Goal: Information Seeking & Learning: Learn about a topic

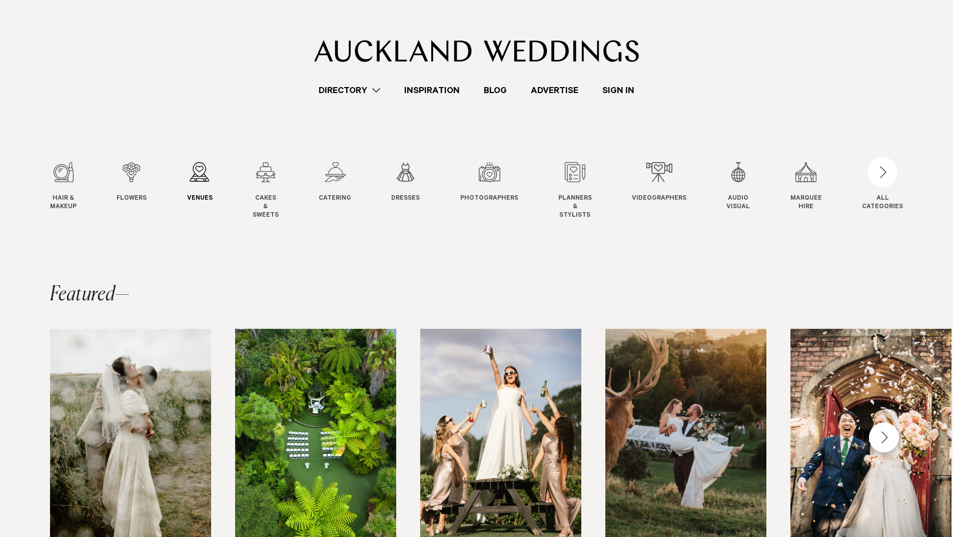
click at [202, 178] on div "3 / 12" at bounding box center [200, 172] width 26 height 20
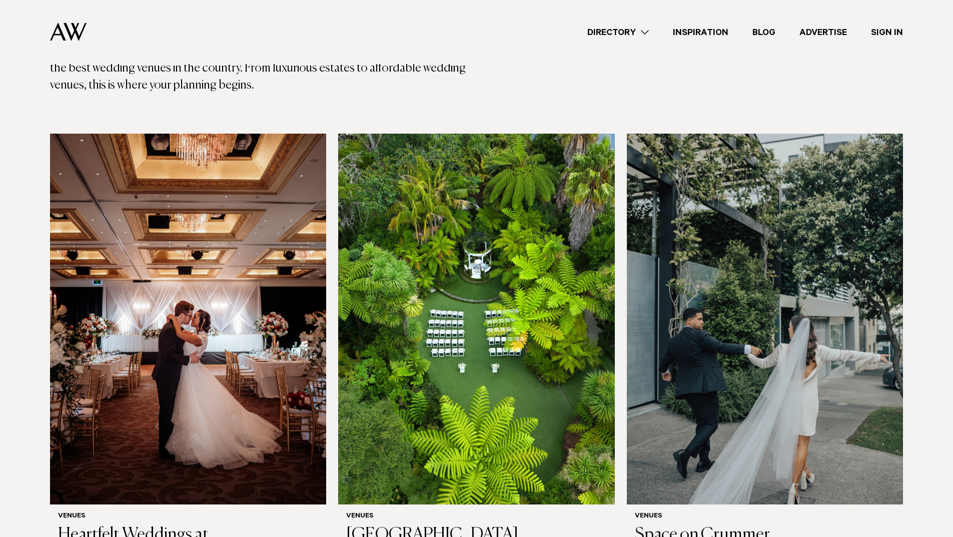
scroll to position [300, 0]
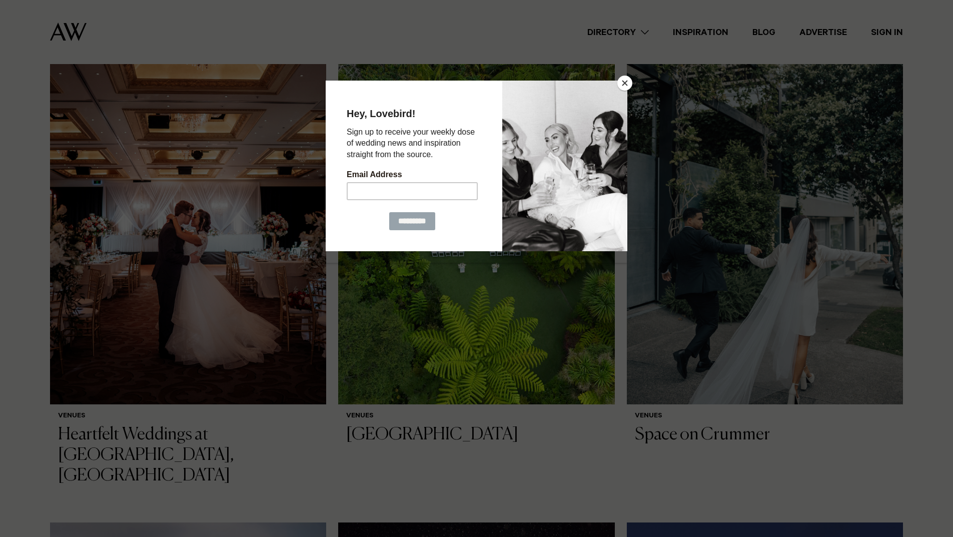
click at [620, 83] on button "Close" at bounding box center [624, 83] width 15 height 15
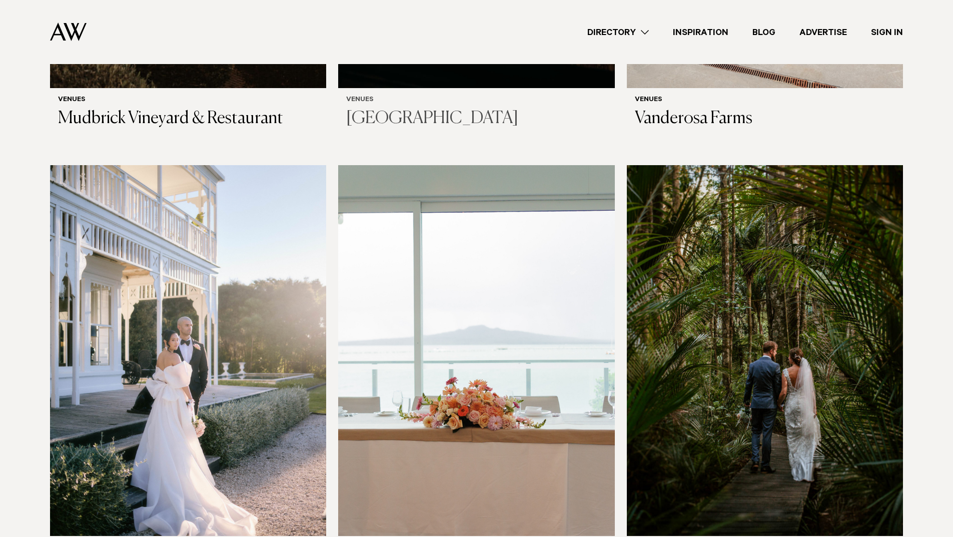
scroll to position [5250, 0]
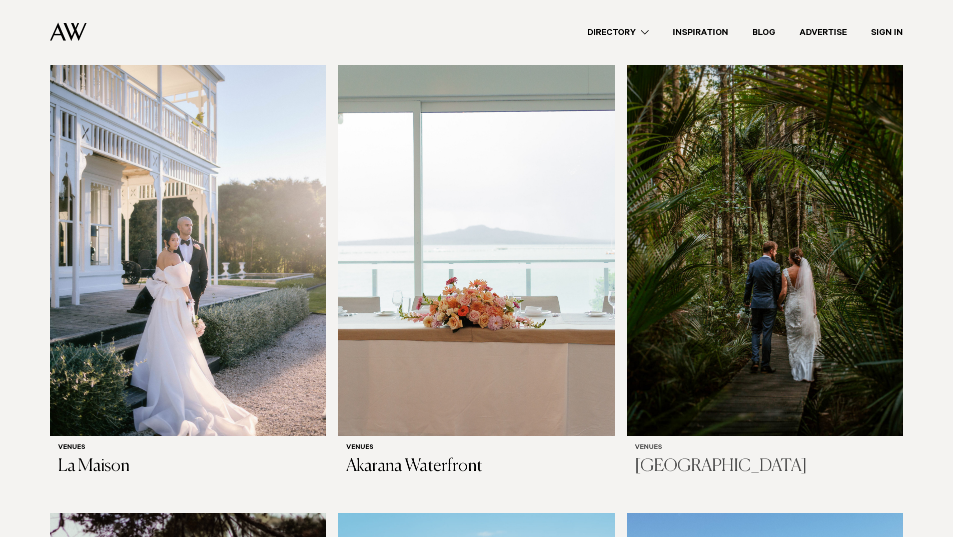
click at [734, 211] on img at bounding box center [765, 250] width 276 height 371
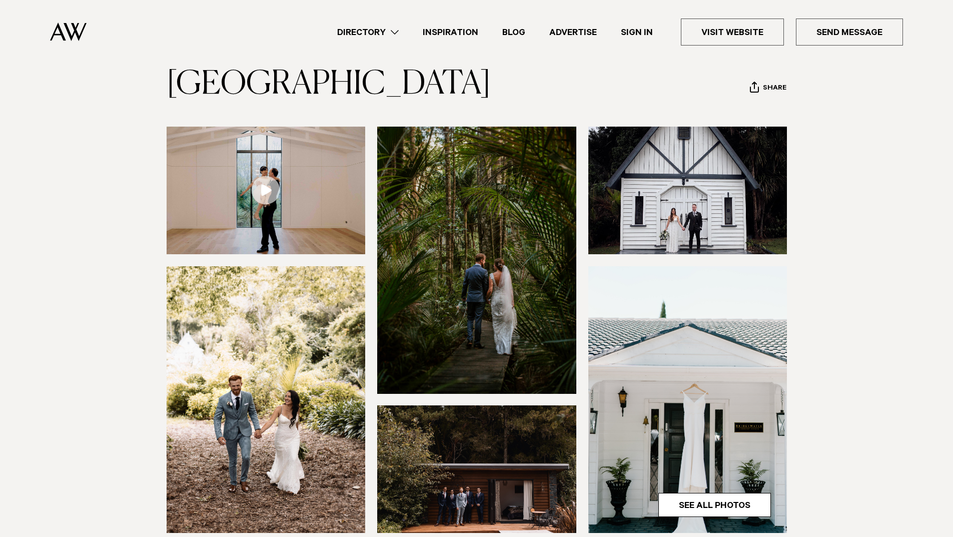
scroll to position [50, 0]
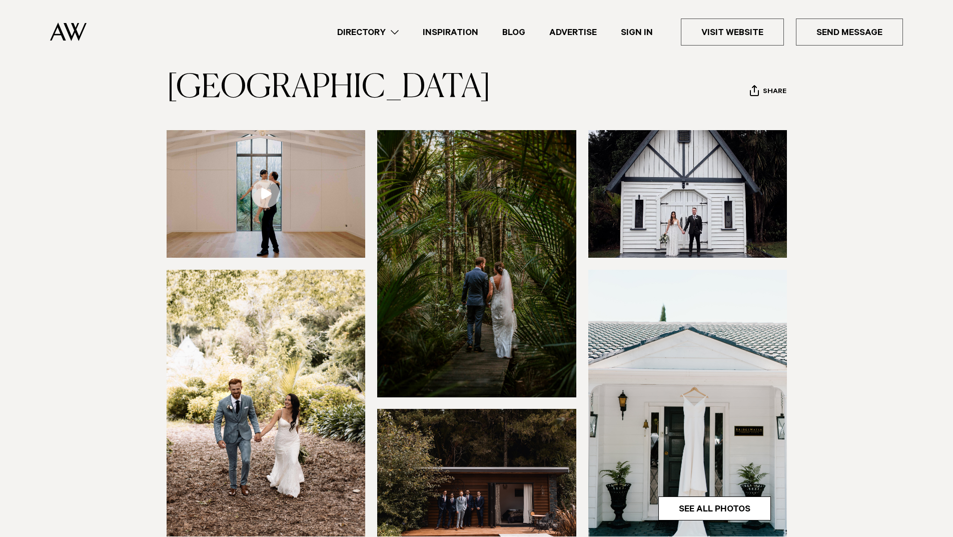
click at [444, 234] on img at bounding box center [476, 263] width 199 height 267
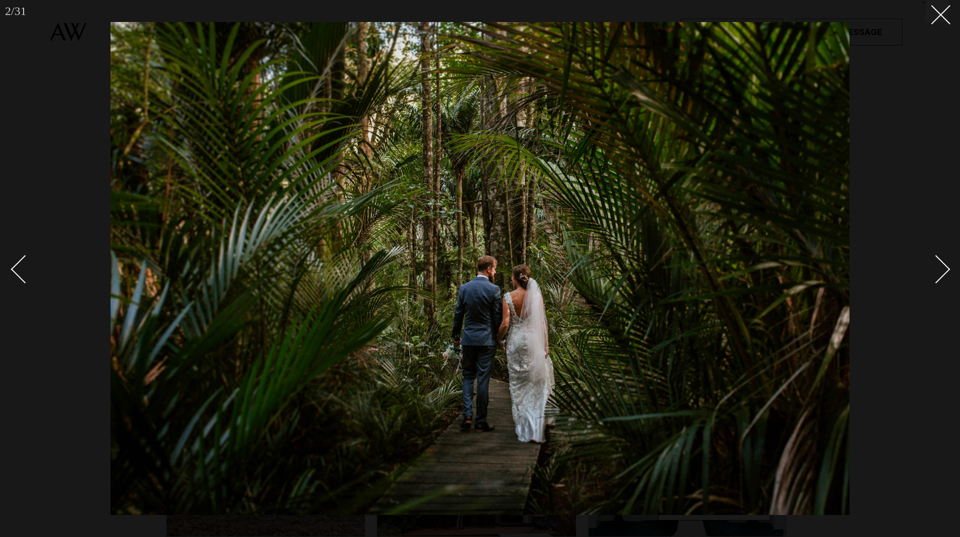
click at [942, 268] on div "Next slide" at bounding box center [936, 269] width 29 height 29
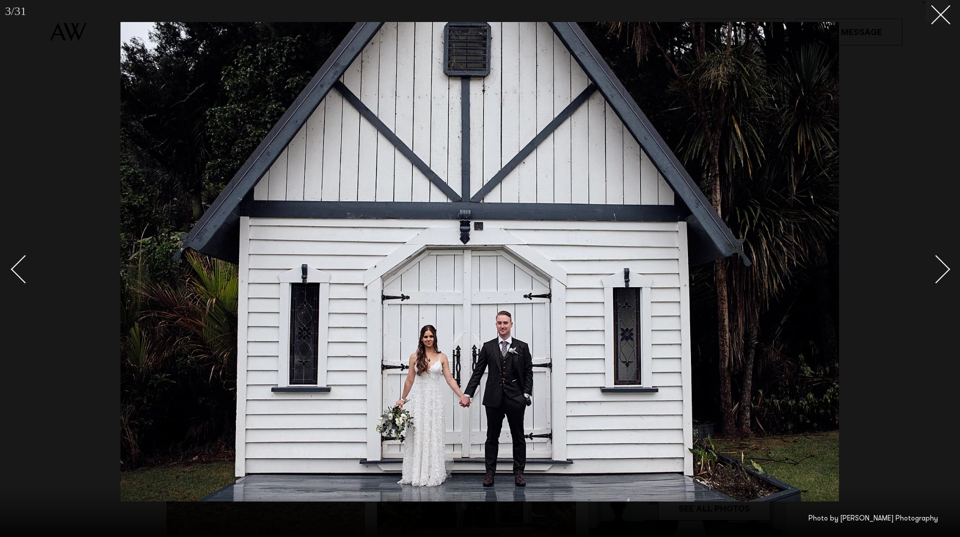
click at [942, 268] on div "Next slide" at bounding box center [936, 269] width 29 height 29
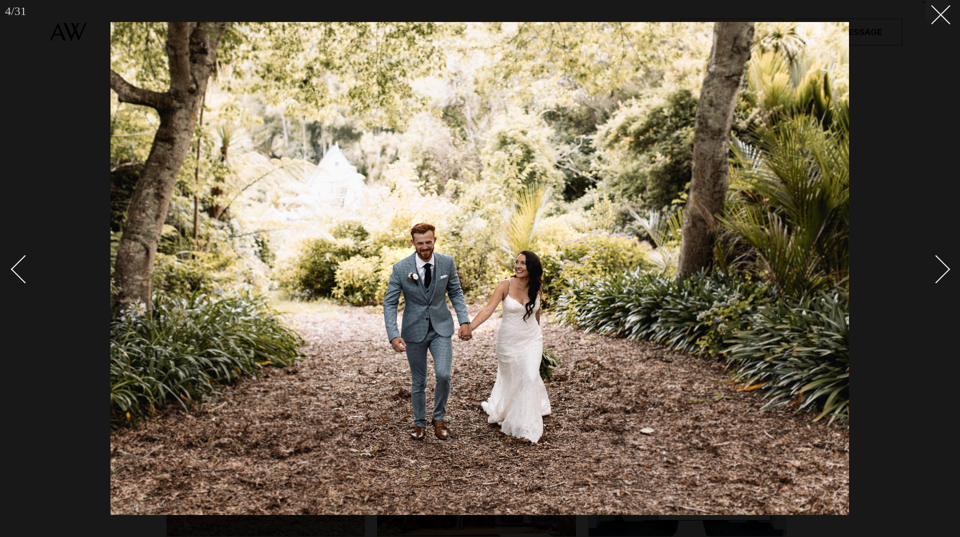
click at [942, 268] on div "Next slide" at bounding box center [936, 269] width 29 height 29
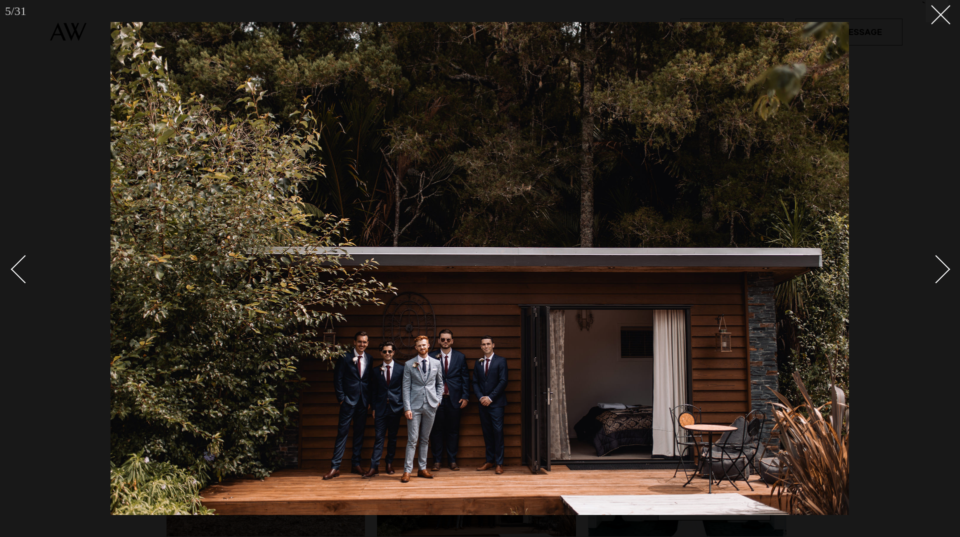
click at [942, 268] on div "Next slide" at bounding box center [936, 269] width 29 height 29
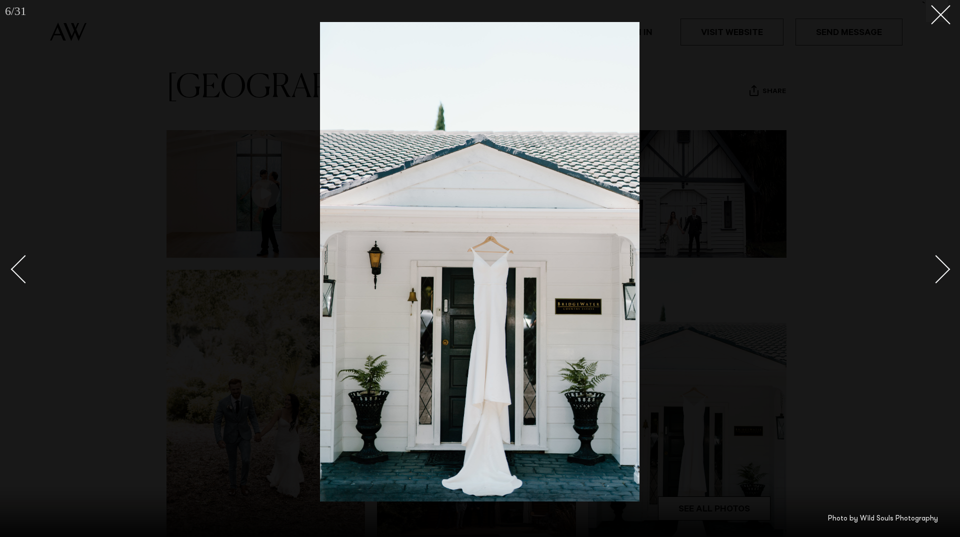
click at [942, 268] on div "Next slide" at bounding box center [936, 269] width 29 height 29
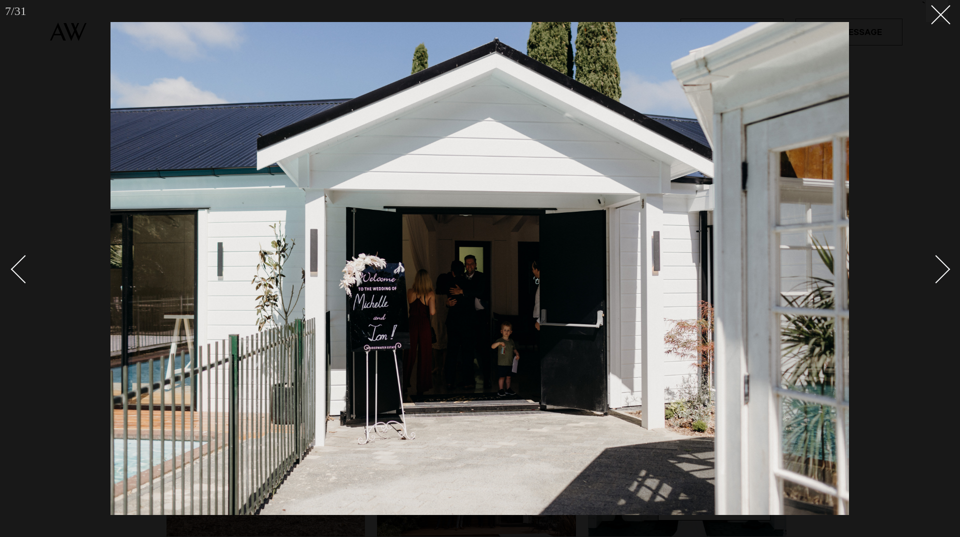
click at [942, 268] on div "Next slide" at bounding box center [936, 269] width 29 height 29
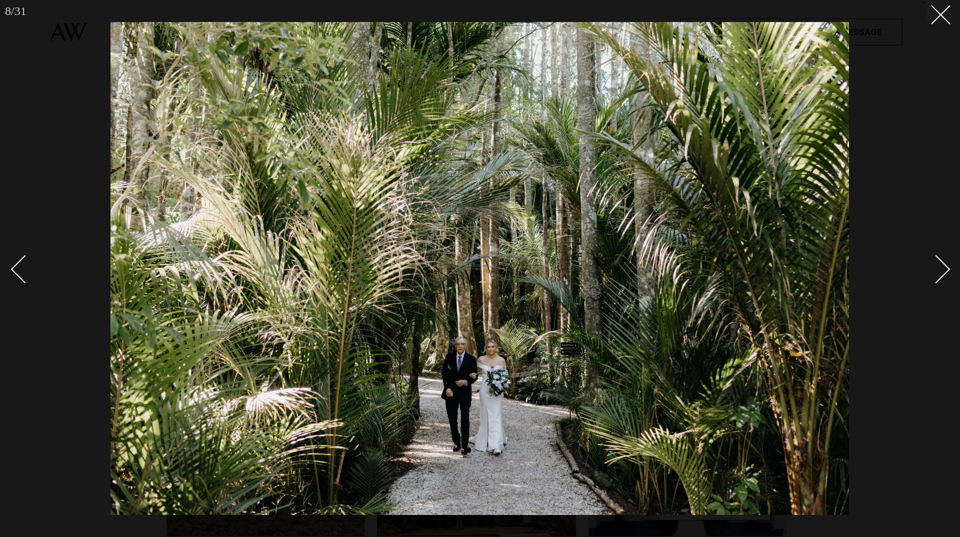
click at [945, 269] on div "Next slide" at bounding box center [936, 269] width 29 height 29
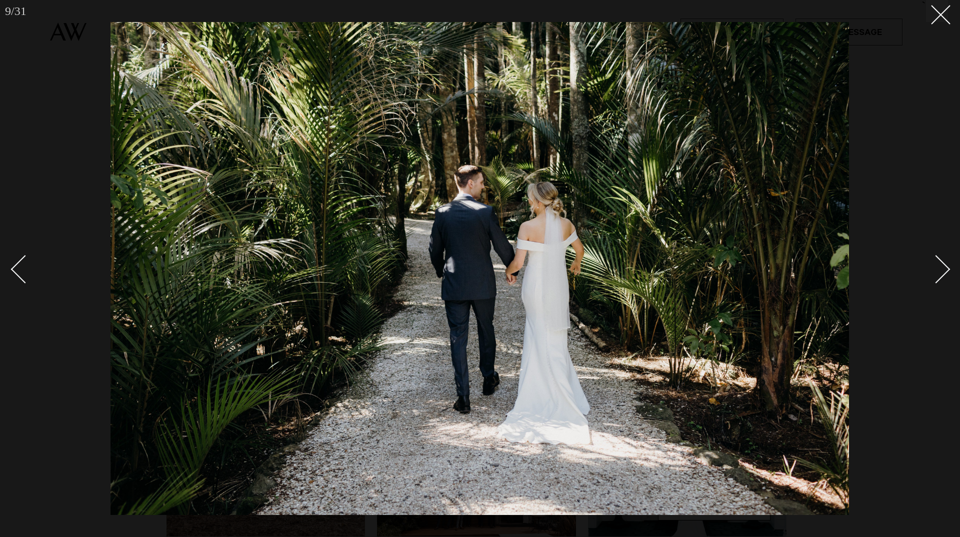
click at [945, 269] on div "Next slide" at bounding box center [936, 269] width 29 height 29
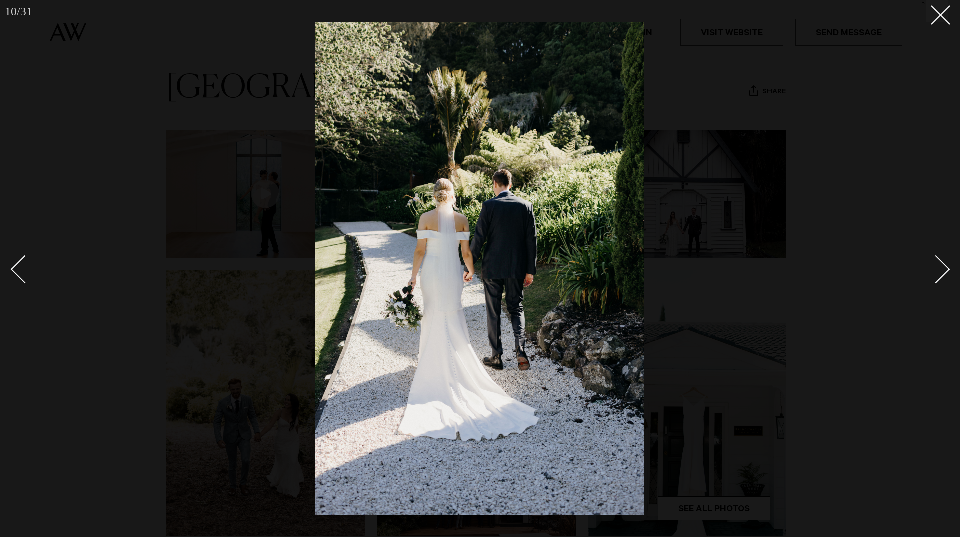
click at [945, 269] on div "Next slide" at bounding box center [936, 269] width 29 height 29
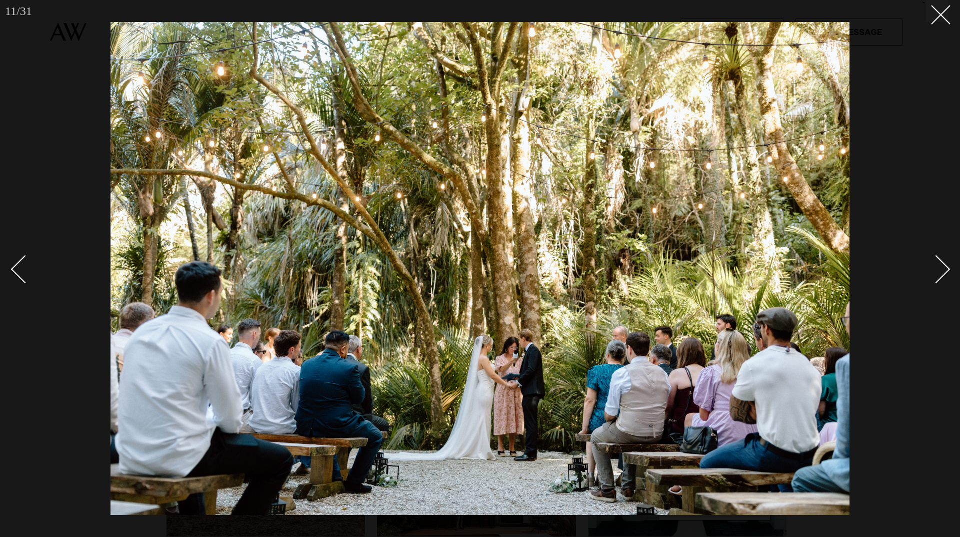
click at [945, 269] on div "Next slide" at bounding box center [936, 269] width 29 height 29
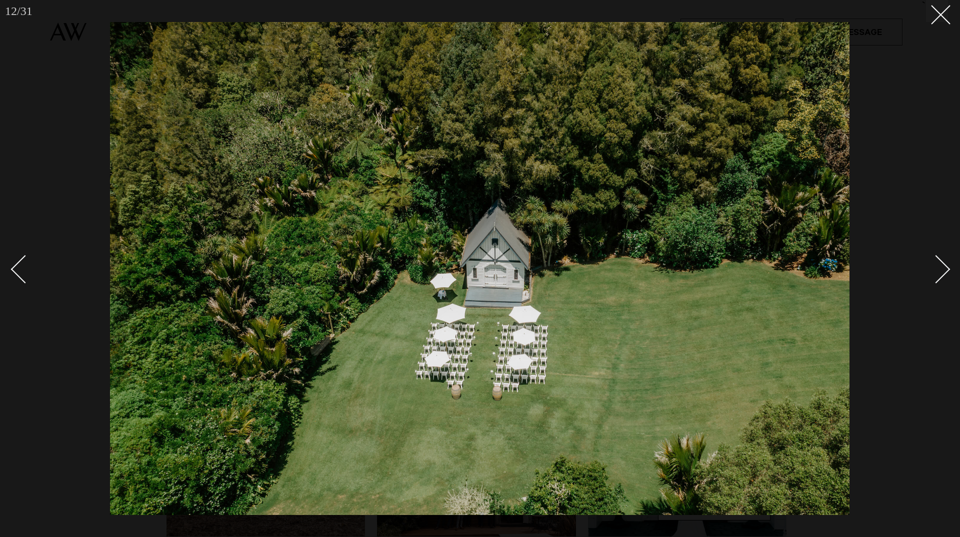
click at [945, 269] on div "Next slide" at bounding box center [936, 269] width 29 height 29
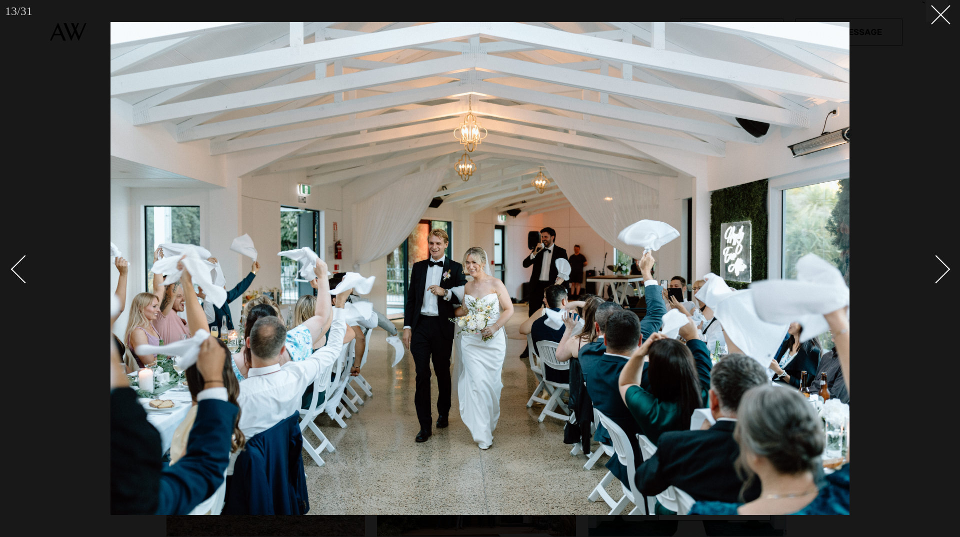
click at [945, 269] on div "Next slide" at bounding box center [936, 269] width 29 height 29
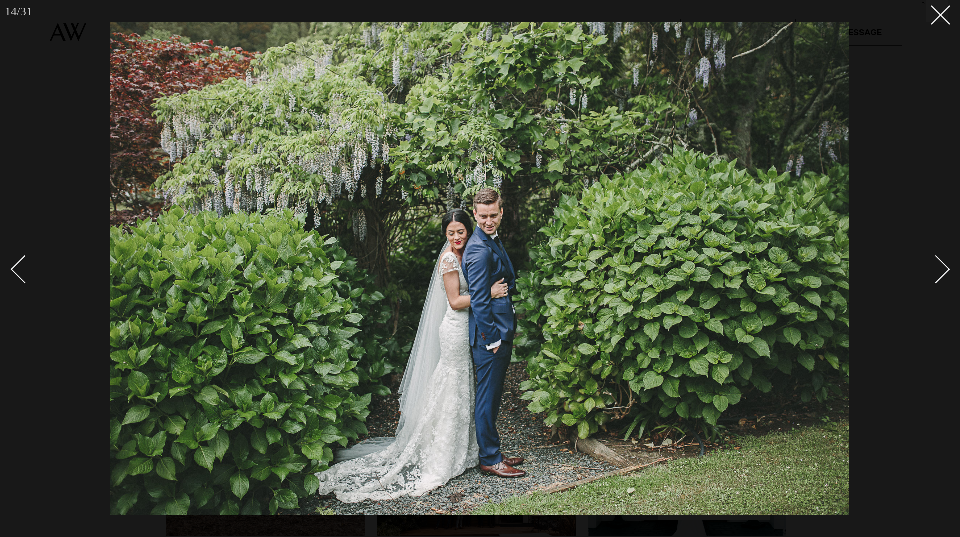
click at [945, 269] on div "Next slide" at bounding box center [936, 269] width 29 height 29
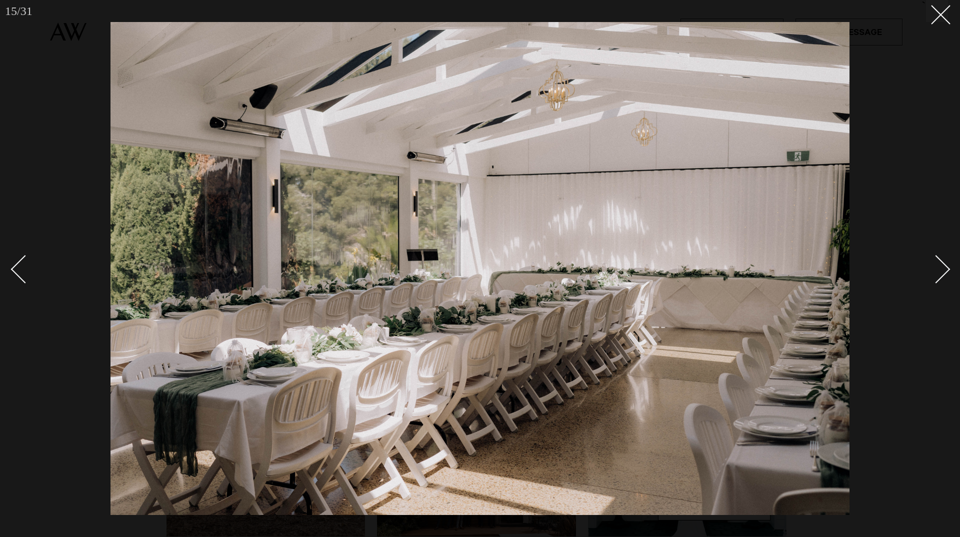
click at [945, 269] on div "Next slide" at bounding box center [936, 269] width 29 height 29
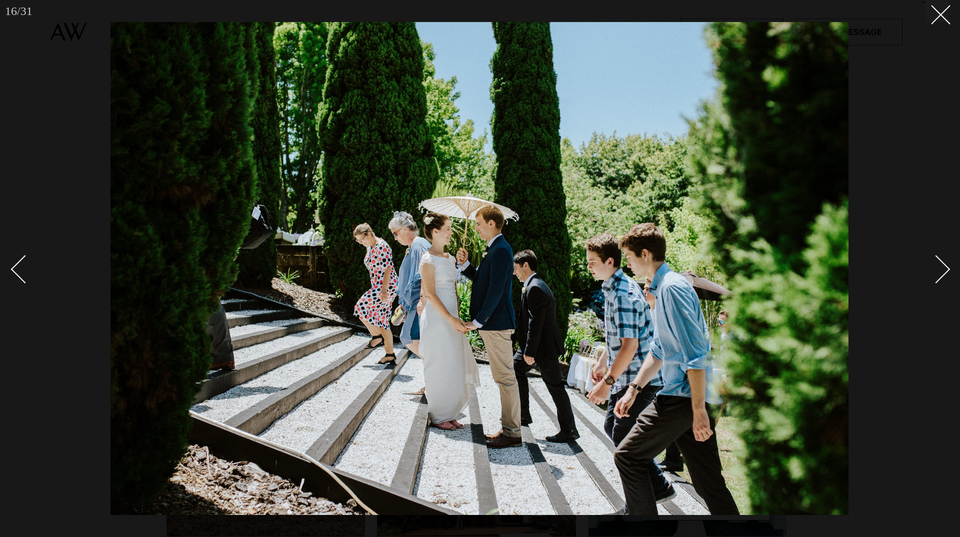
click at [945, 269] on div "Next slide" at bounding box center [936, 269] width 29 height 29
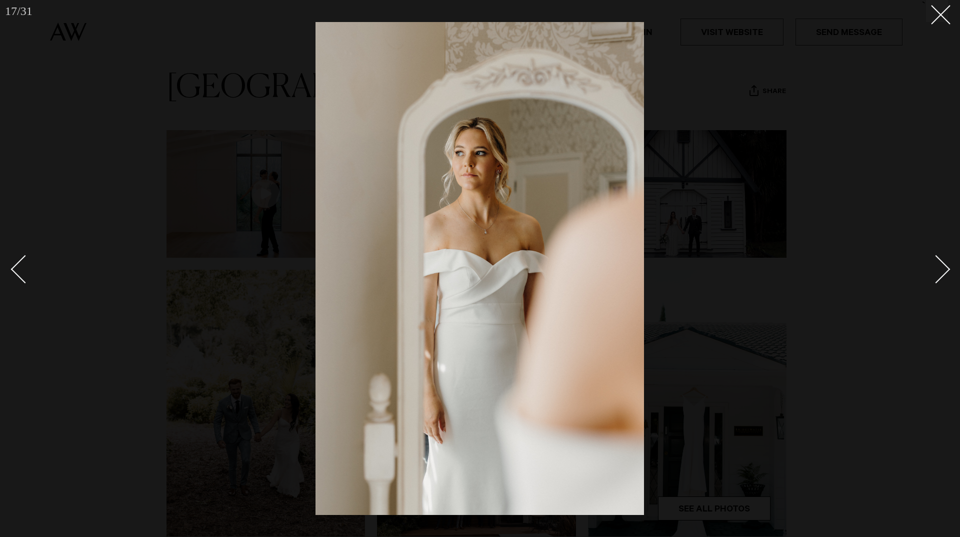
click at [945, 269] on div "Next slide" at bounding box center [936, 269] width 29 height 29
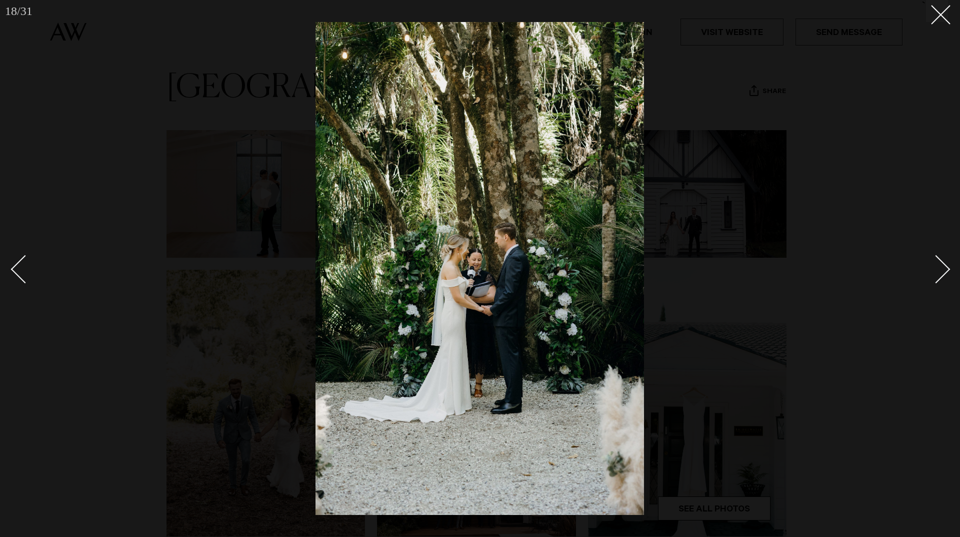
click at [945, 269] on div "Next slide" at bounding box center [936, 269] width 29 height 29
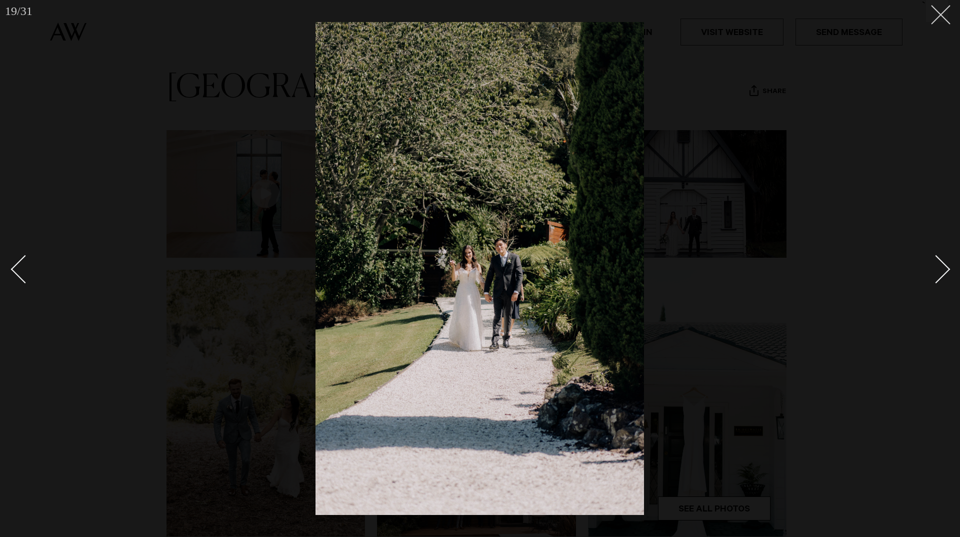
click at [942, 17] on button at bounding box center [937, 11] width 22 height 22
